Goal: Navigation & Orientation: Find specific page/section

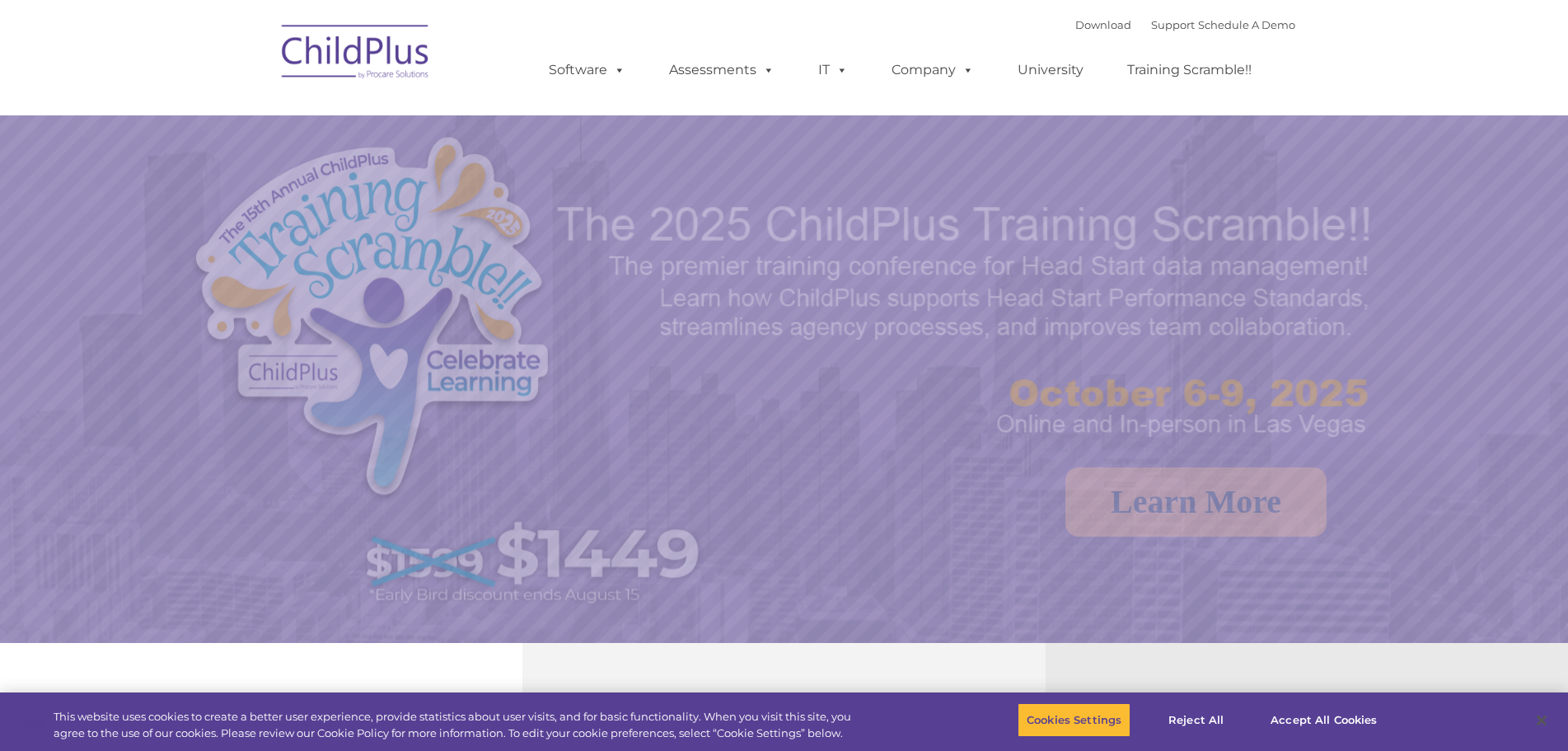
select select "MEDIUM"
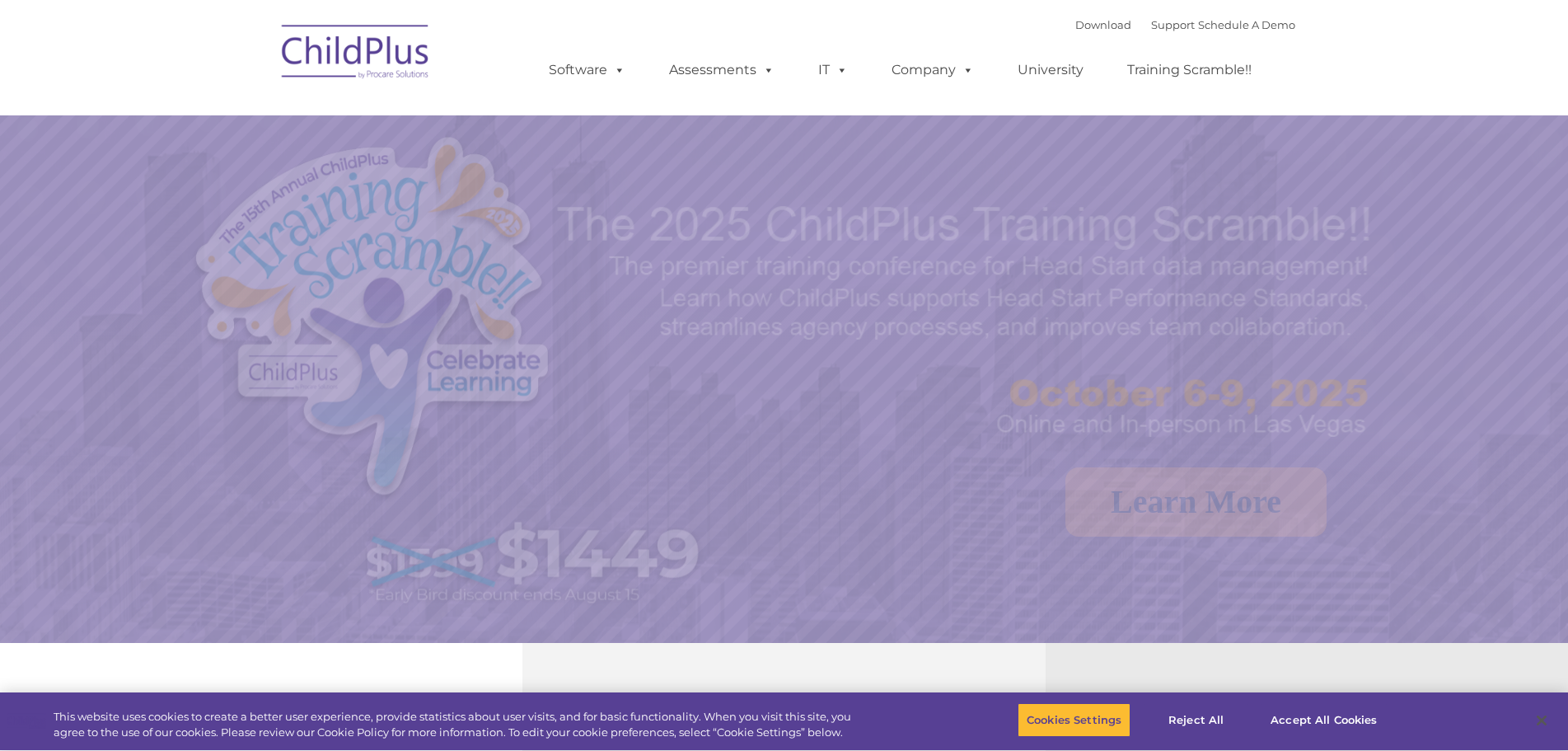
select select "MEDIUM"
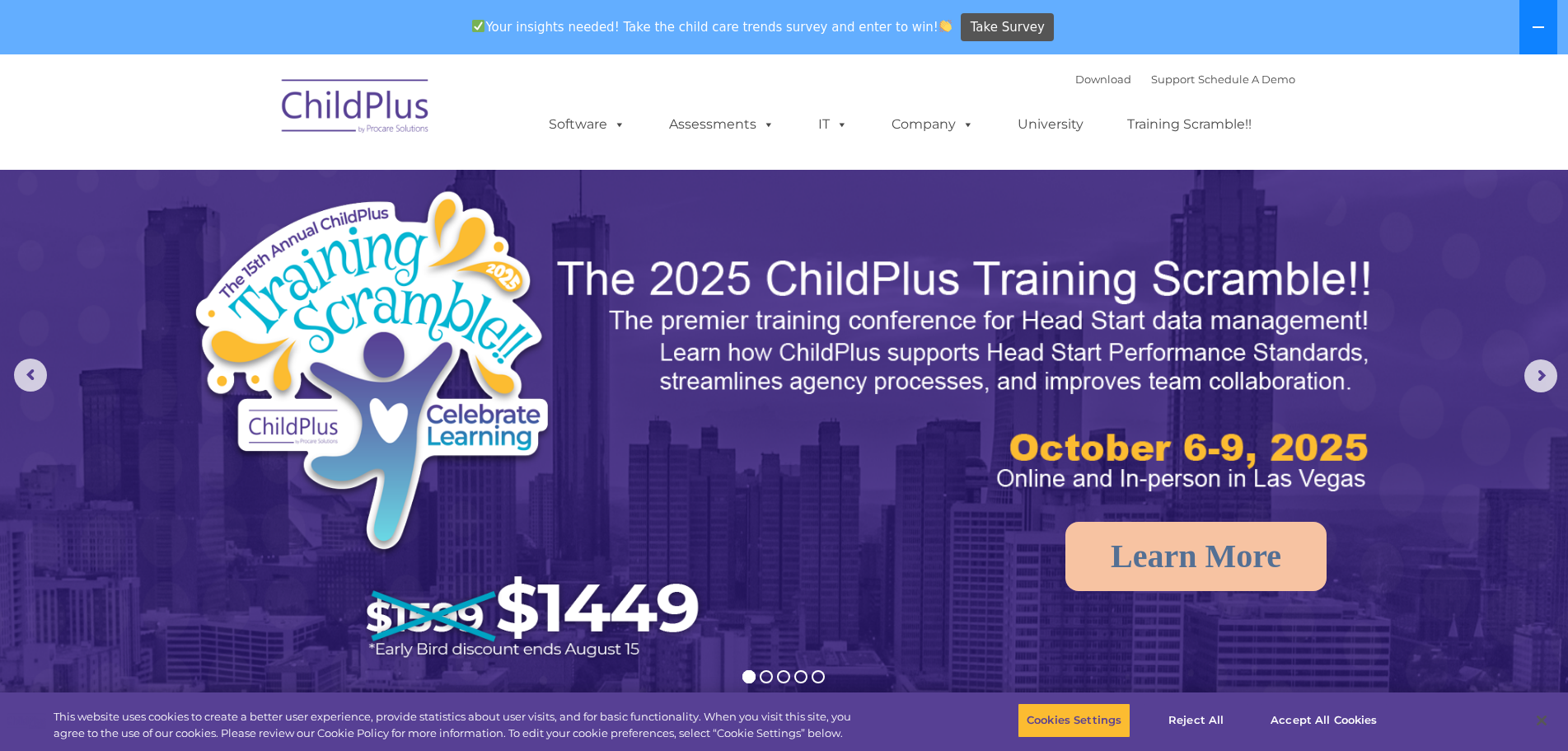
click at [1543, 29] on icon at bounding box center [1539, 27] width 13 height 13
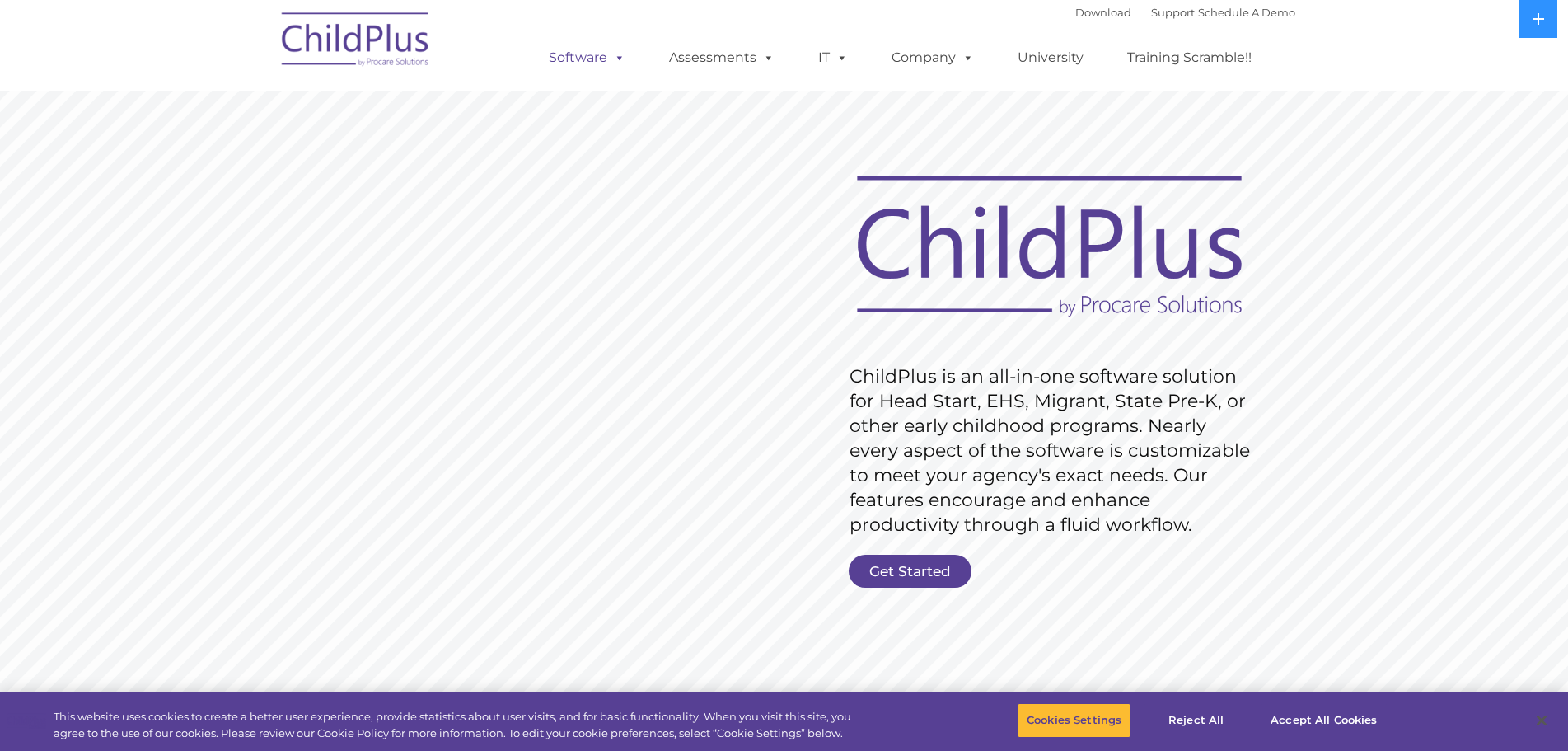
click at [603, 60] on link "Software" at bounding box center [587, 57] width 109 height 33
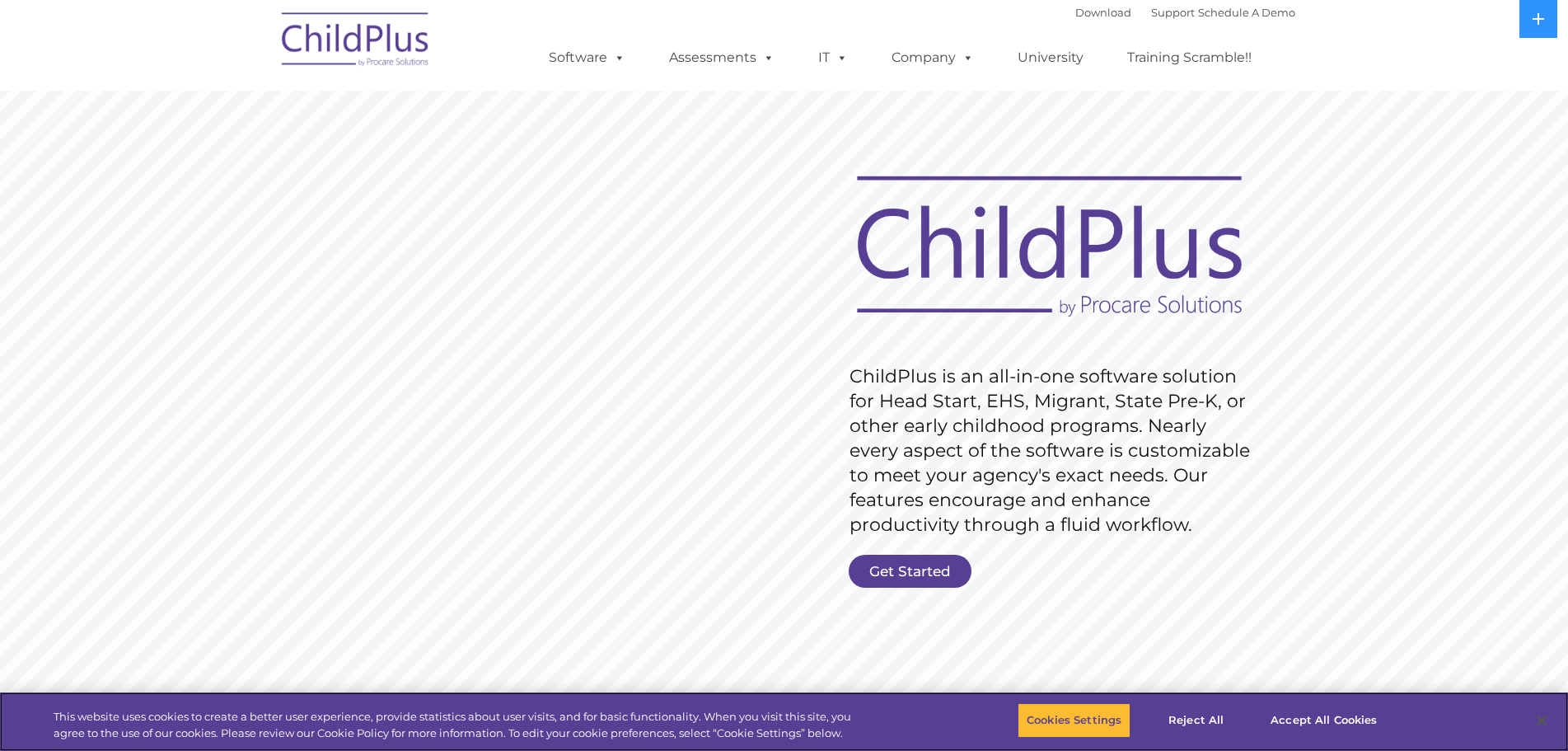
click at [500, 28] on div "Download Support | Schedule A Demo  MENU MENU Software ChildPlus: The original…" at bounding box center [784, 45] width 1022 height 91
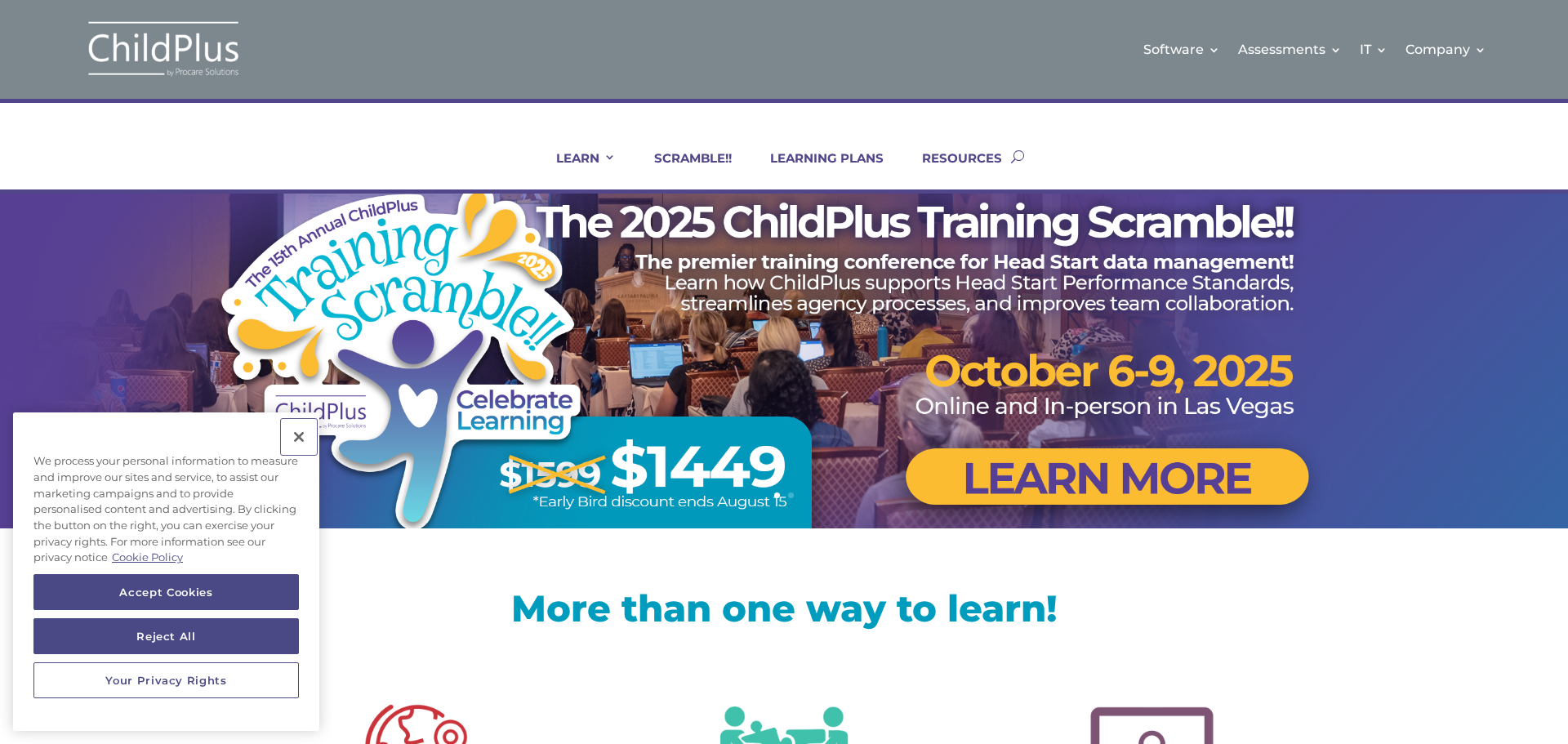
click at [294, 446] on button "Close" at bounding box center [298, 436] width 36 height 36
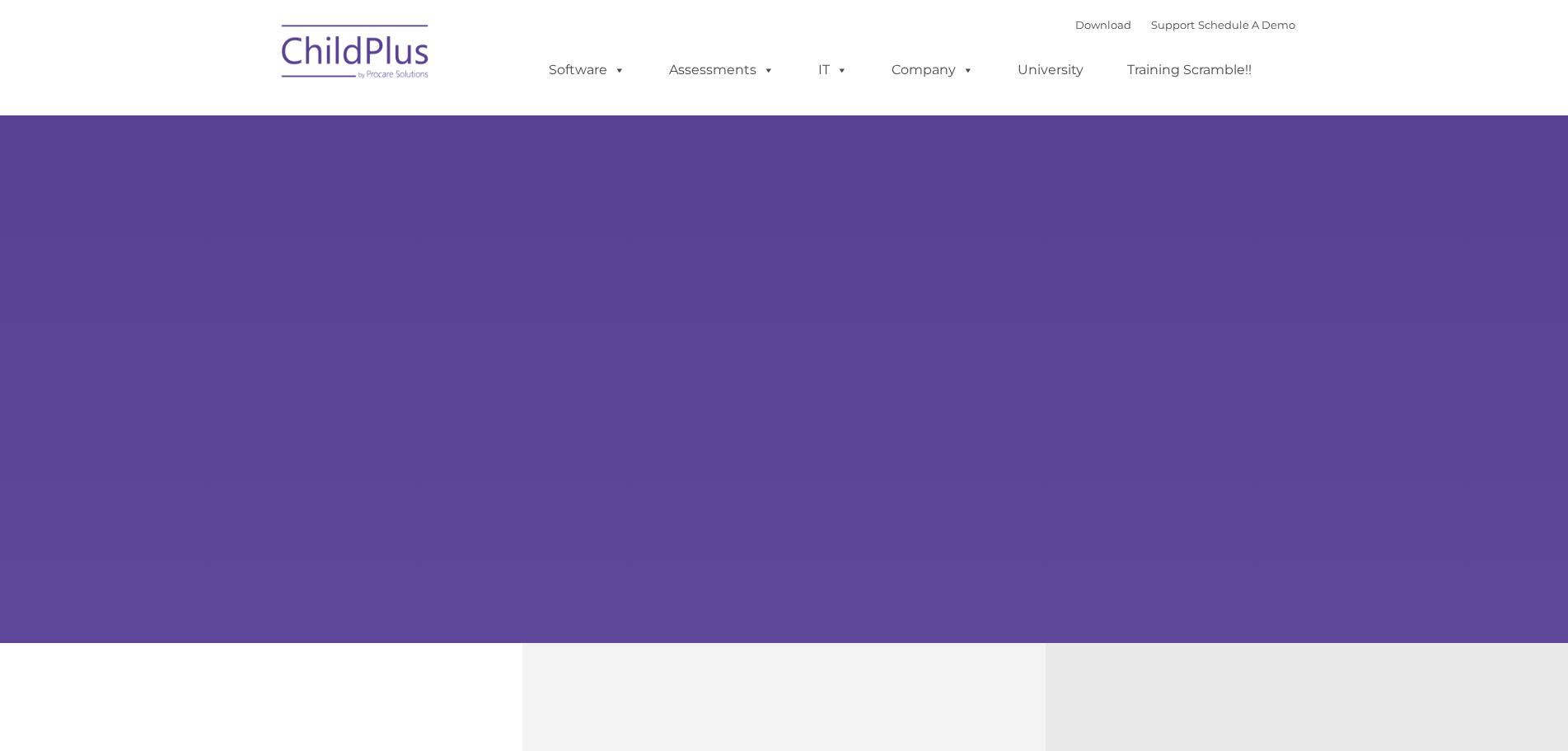
select select "MEDIUM"
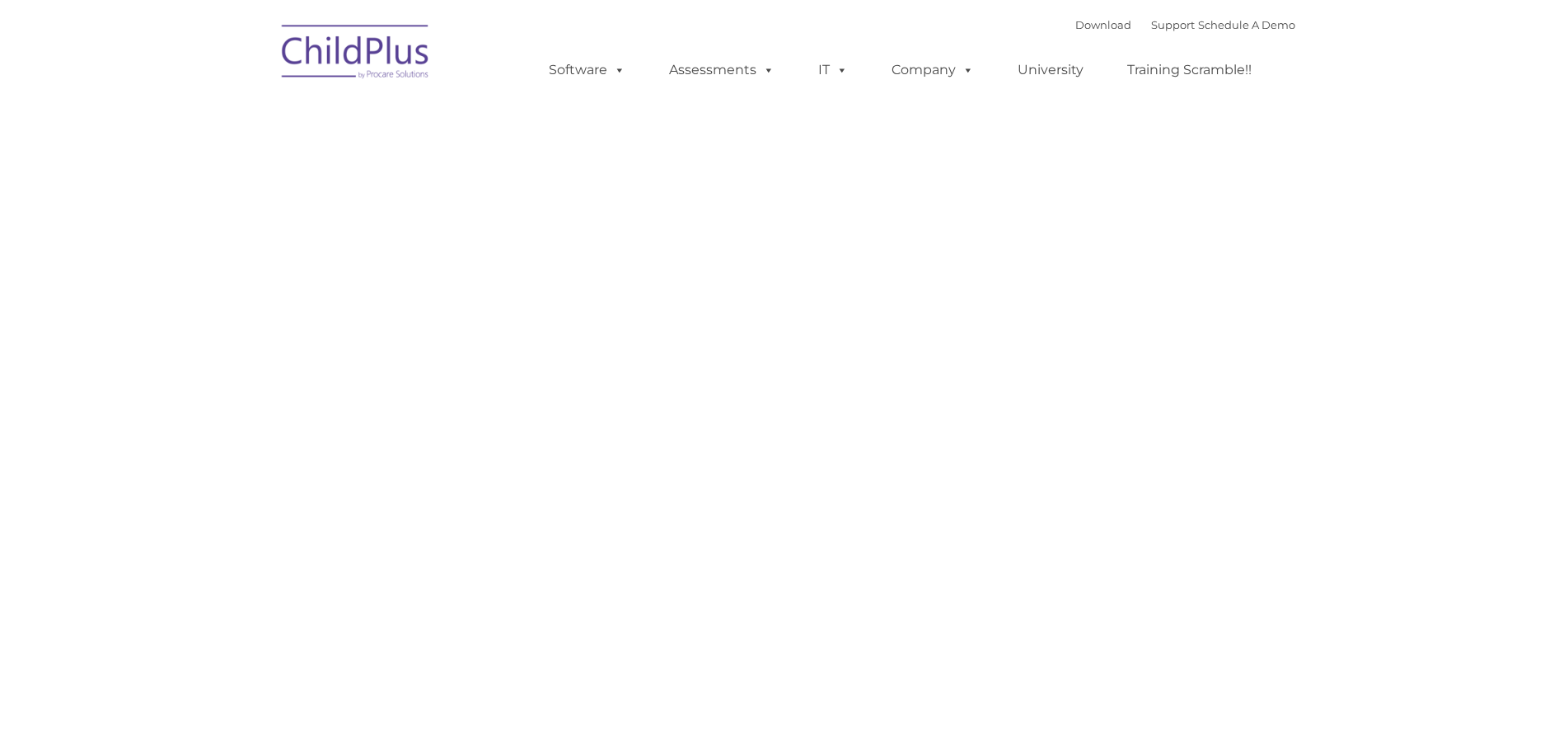
type input ""
